Goal: Task Accomplishment & Management: Use online tool/utility

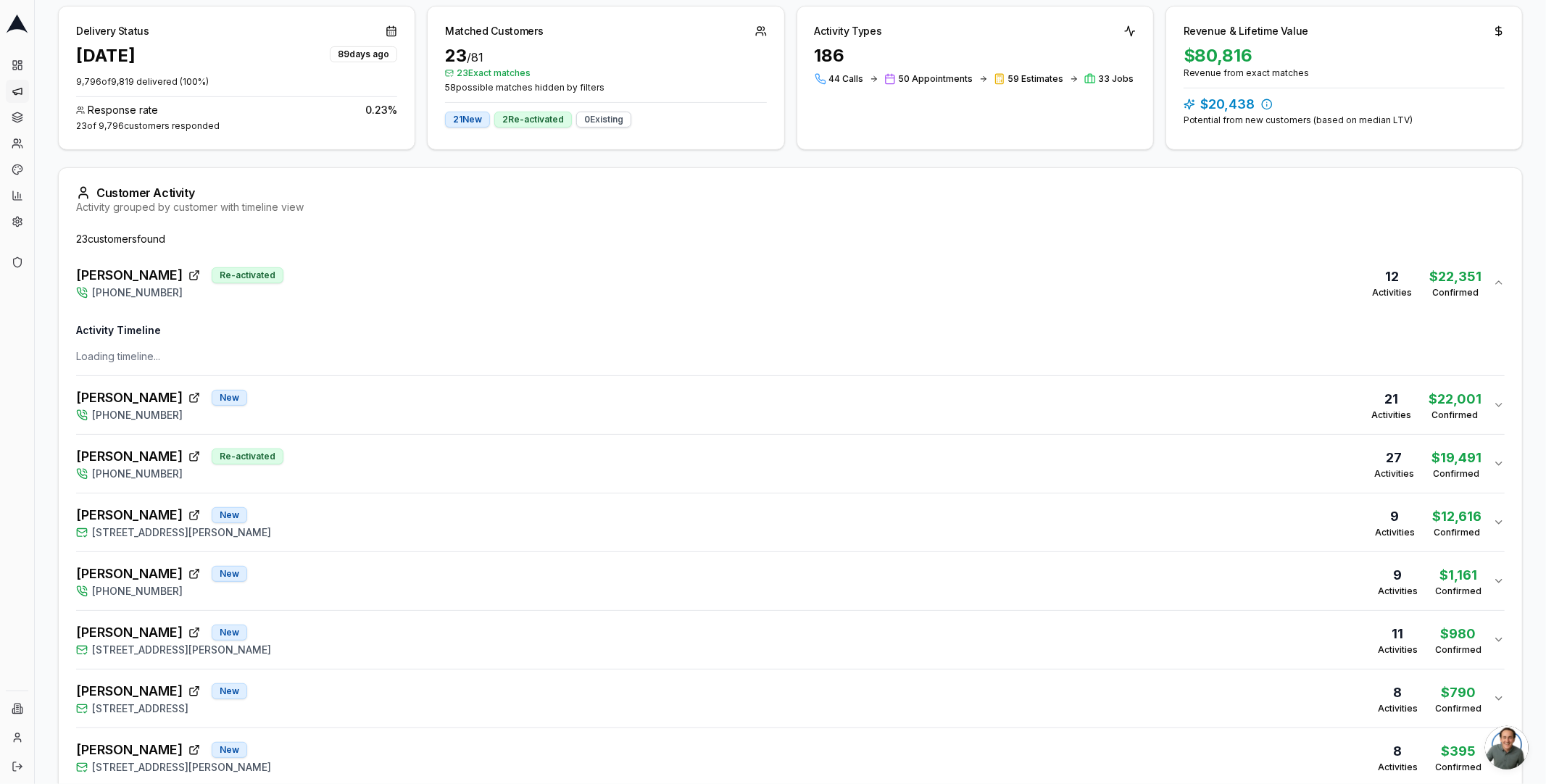
scroll to position [140, 0]
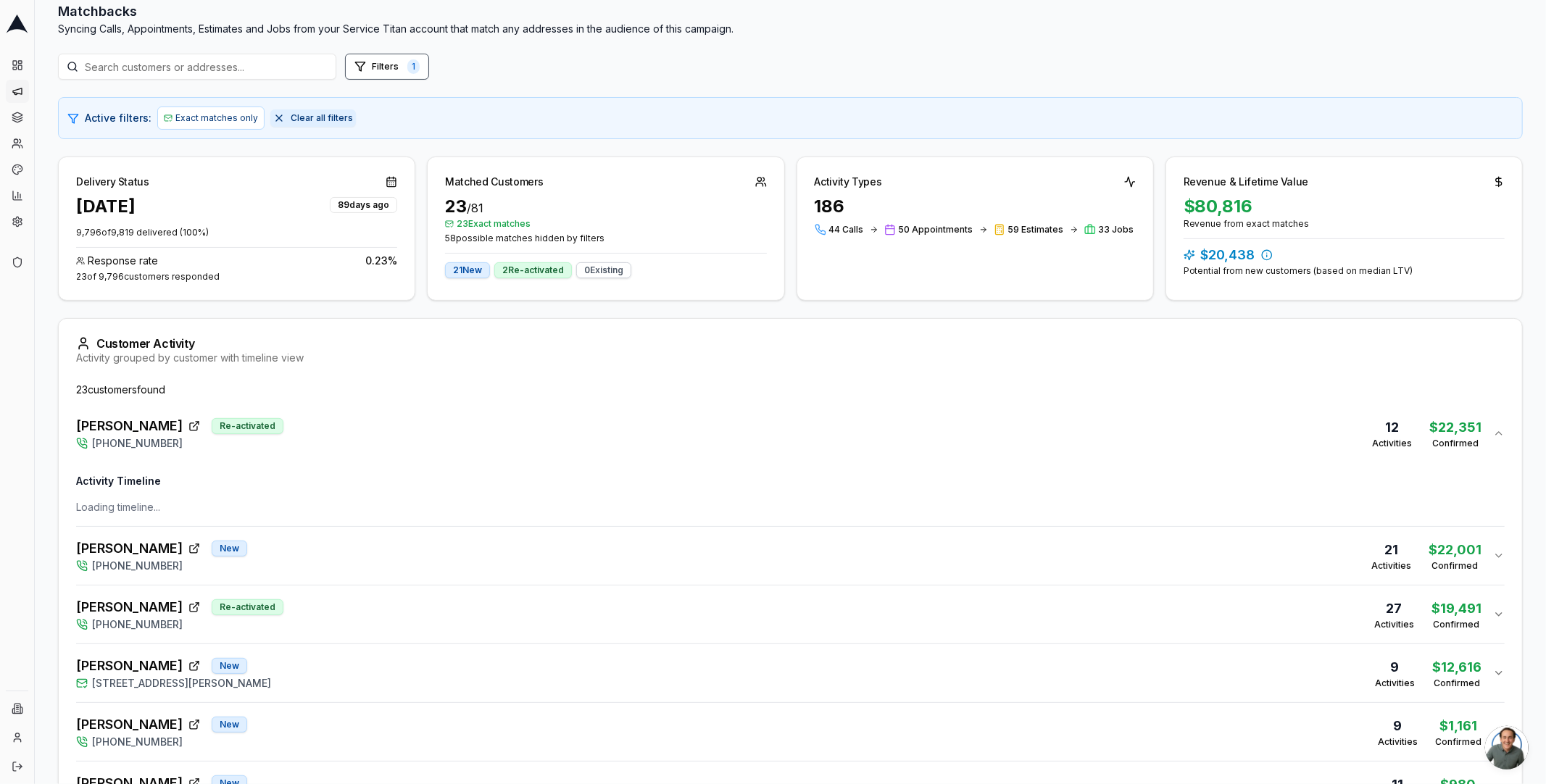
click at [290, 114] on span "Clear all filters" at bounding box center [322, 118] width 62 height 12
